Goal: Task Accomplishment & Management: Use online tool/utility

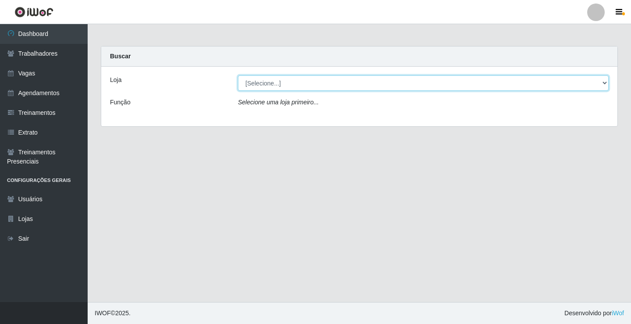
click at [269, 79] on select "[Selecione...] Sapore D'italia" at bounding box center [423, 82] width 371 height 15
select select "266"
click at [238, 75] on select "[Selecione...] Sapore D'italia" at bounding box center [423, 82] width 371 height 15
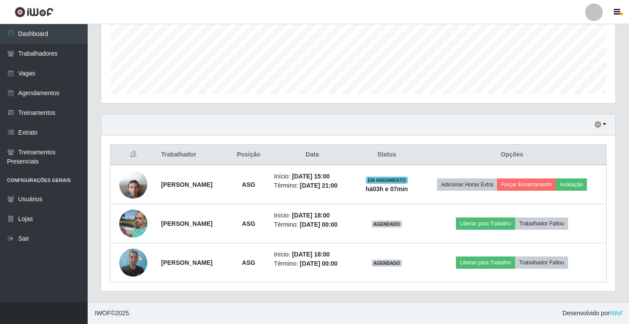
scroll to position [239, 0]
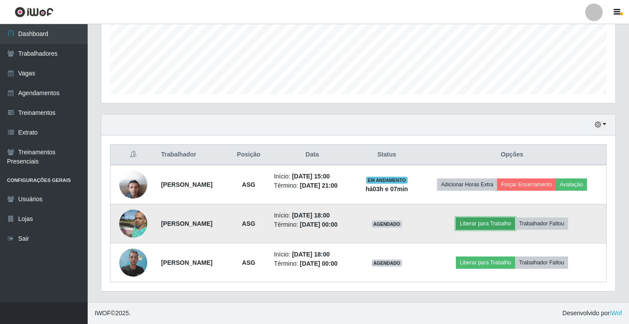
click at [495, 217] on button "Liberar para Trabalho" at bounding box center [485, 223] width 59 height 12
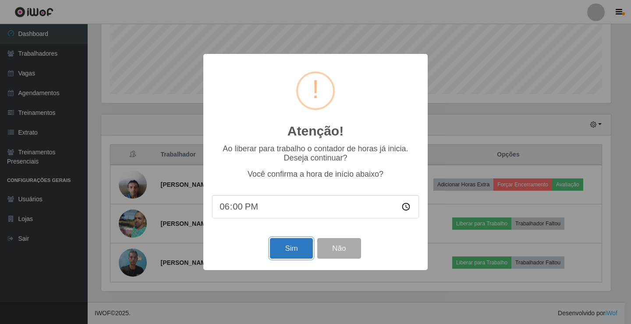
click at [281, 252] on button "Sim" at bounding box center [291, 248] width 43 height 21
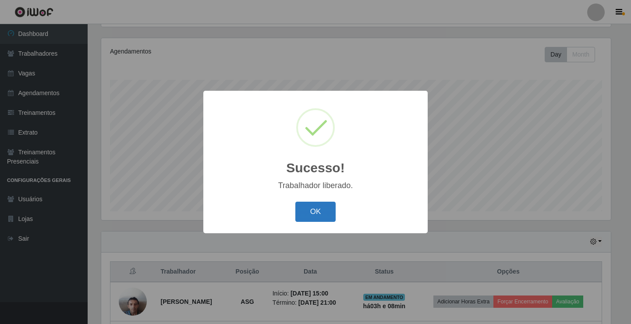
click at [304, 214] on button "OK" at bounding box center [315, 212] width 41 height 21
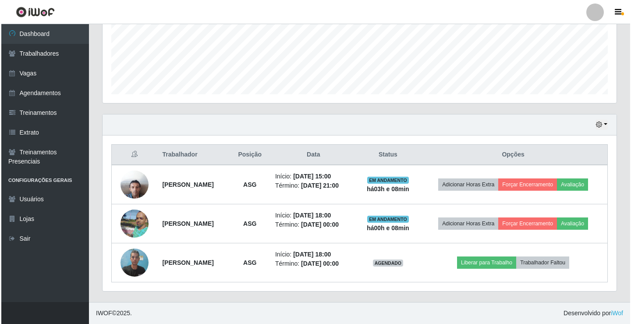
scroll to position [239, 0]
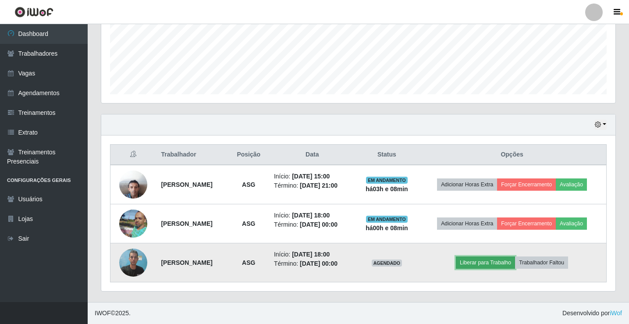
click at [477, 259] on button "Liberar para Trabalho" at bounding box center [485, 262] width 59 height 12
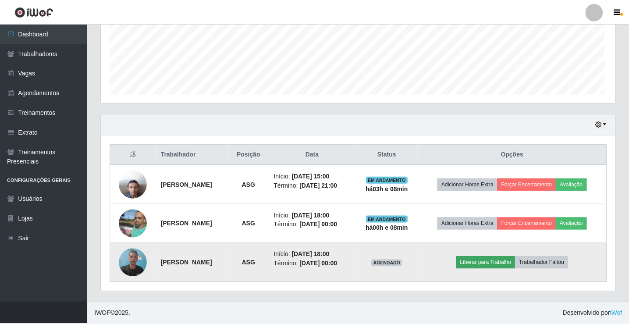
scroll to position [182, 510]
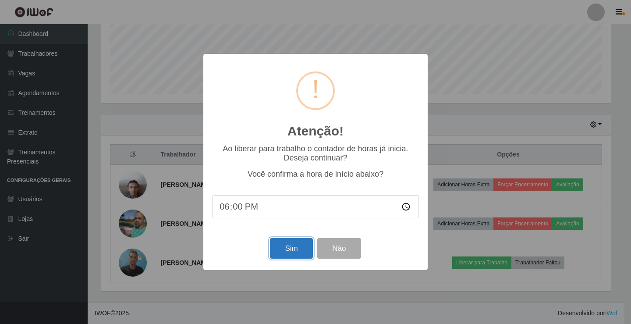
click at [289, 252] on button "Sim" at bounding box center [291, 248] width 43 height 21
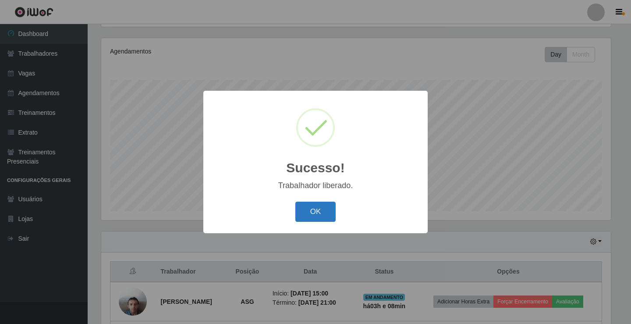
click at [331, 212] on button "OK" at bounding box center [315, 212] width 41 height 21
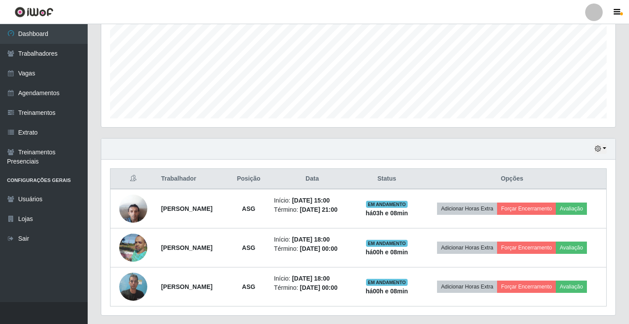
scroll to position [239, 0]
